Goal: Task Accomplishment & Management: Use online tool/utility

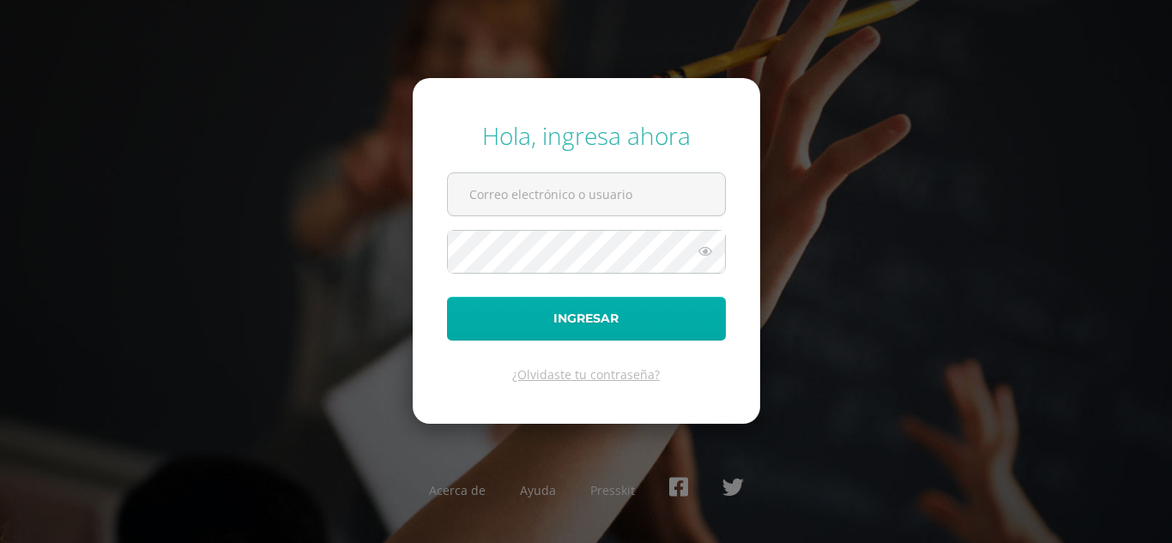
type input "[EMAIL_ADDRESS][DOMAIN_NAME]"
click at [573, 317] on button "Ingresar" at bounding box center [586, 319] width 279 height 44
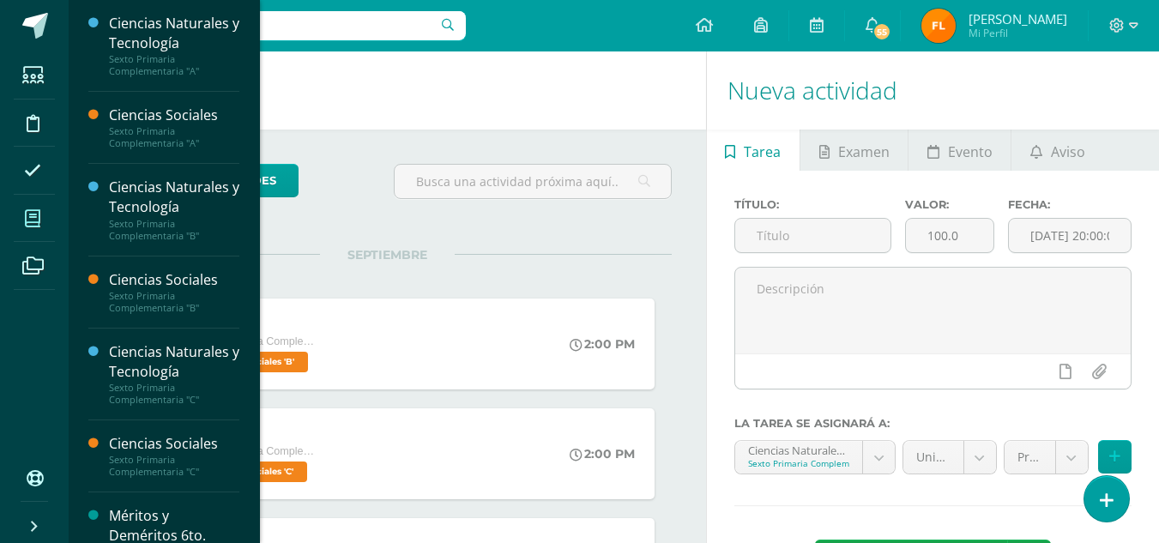
click at [27, 216] on icon at bounding box center [32, 218] width 15 height 17
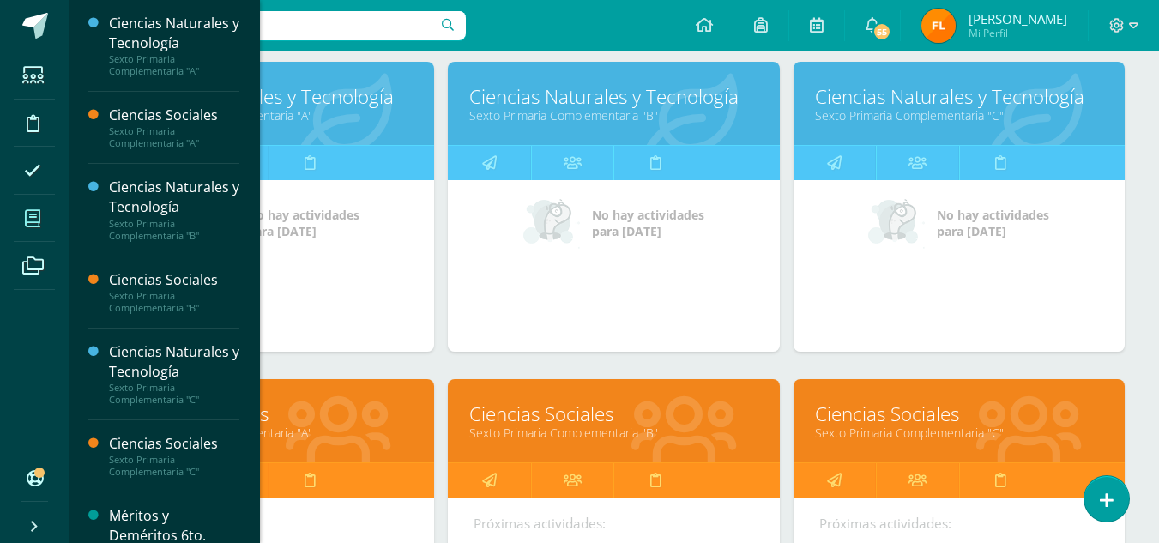
scroll to position [429, 0]
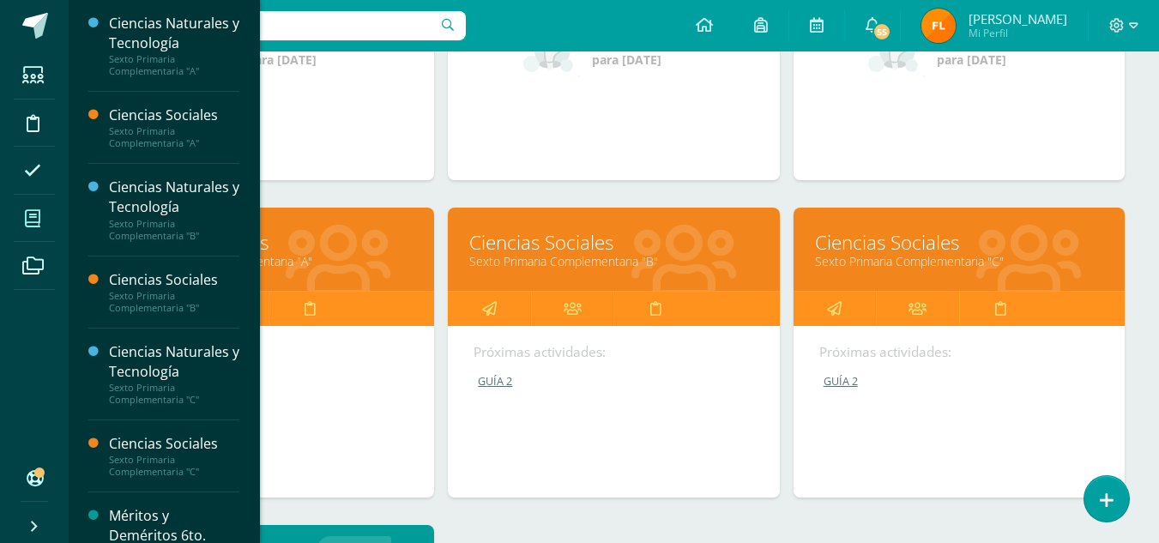
click at [478, 281] on div "Ciencias Sociales Sexto Primaria Complementaria "B"" at bounding box center [613, 249] width 331 height 83
click at [547, 255] on link "Sexto Primaria Complementaria "B"" at bounding box center [613, 261] width 288 height 16
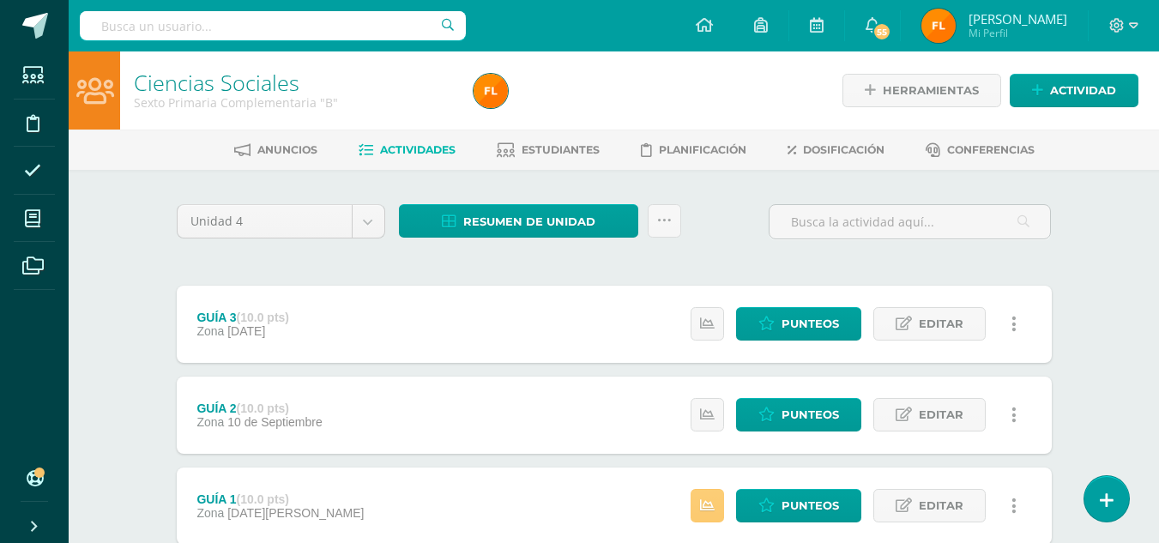
scroll to position [116, 0]
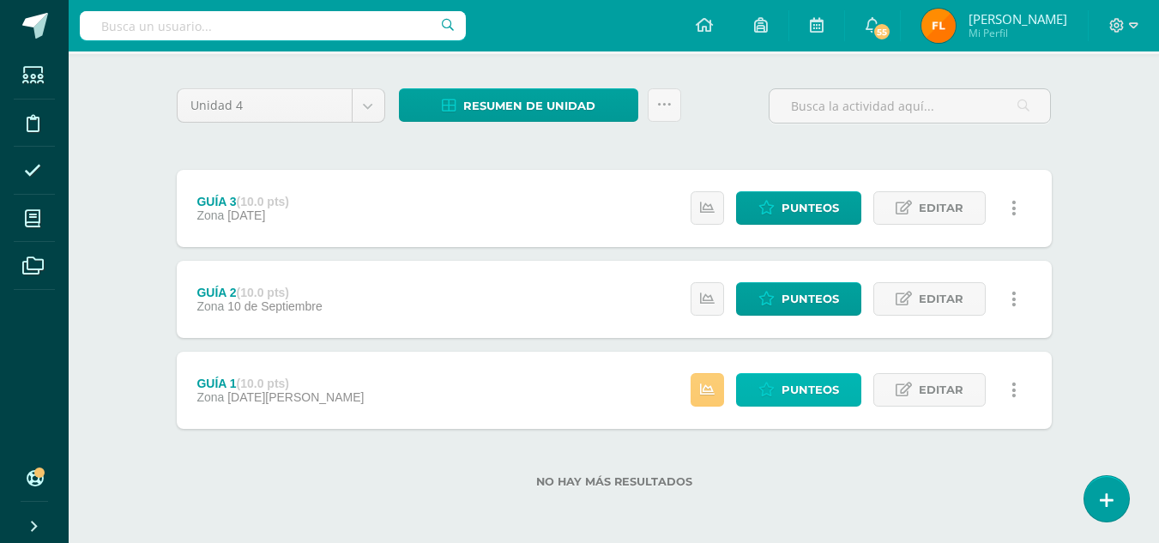
click at [763, 386] on icon at bounding box center [766, 390] width 16 height 15
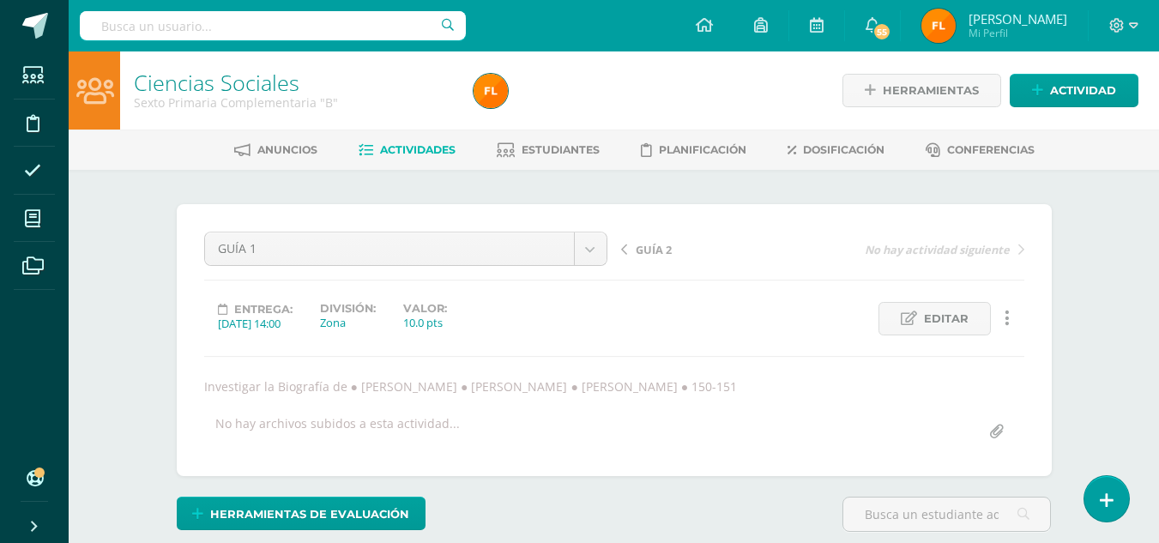
scroll to position [1, 0]
drag, startPoint x: 206, startPoint y: 387, endPoint x: 220, endPoint y: 389, distance: 13.8
click at [220, 389] on div "Investigar la Biografía de ● Jean Jacques Rousseau ● Baron de Montesquieu ● Joh…" at bounding box center [614, 385] width 834 height 16
click at [220, 399] on div "GUÍA 1 GUÍA 3 GUÍA 2 GUÍA 1 GUÍA 2 No hay actividad siguiente Entrega: 2025/08/…" at bounding box center [614, 339] width 820 height 217
drag, startPoint x: 203, startPoint y: 385, endPoint x: 785, endPoint y: 388, distance: 581.6
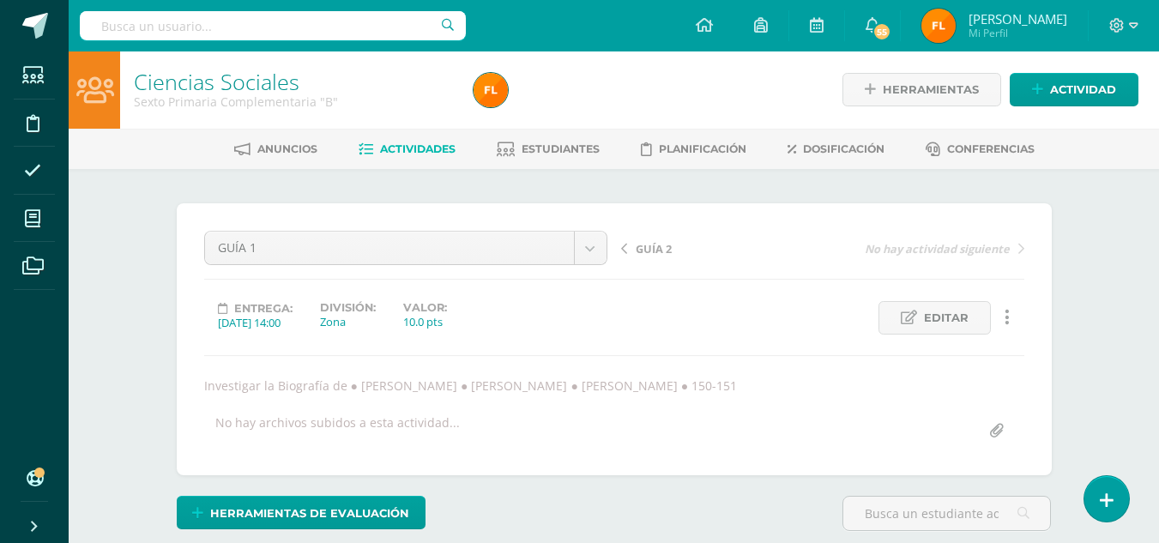
click at [785, 388] on div "Investigar la Biografía de ● Jean Jacques Rousseau ● Baron de Montesquieu ● Joh…" at bounding box center [614, 385] width 834 height 16
copy div "Investigar la Biografía de ● Jean Jacques Rousseau ● Baron de Montesquieu ● Joh…"
